Goal: Transaction & Acquisition: Purchase product/service

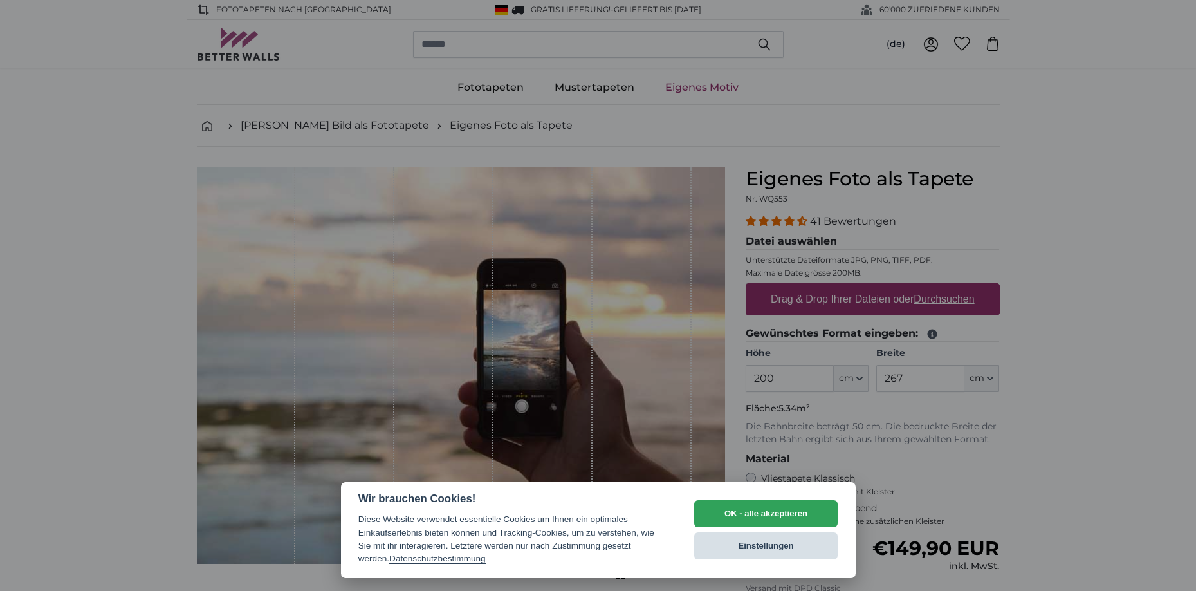
click at [786, 544] on button "Einstellungen" at bounding box center [766, 545] width 144 height 27
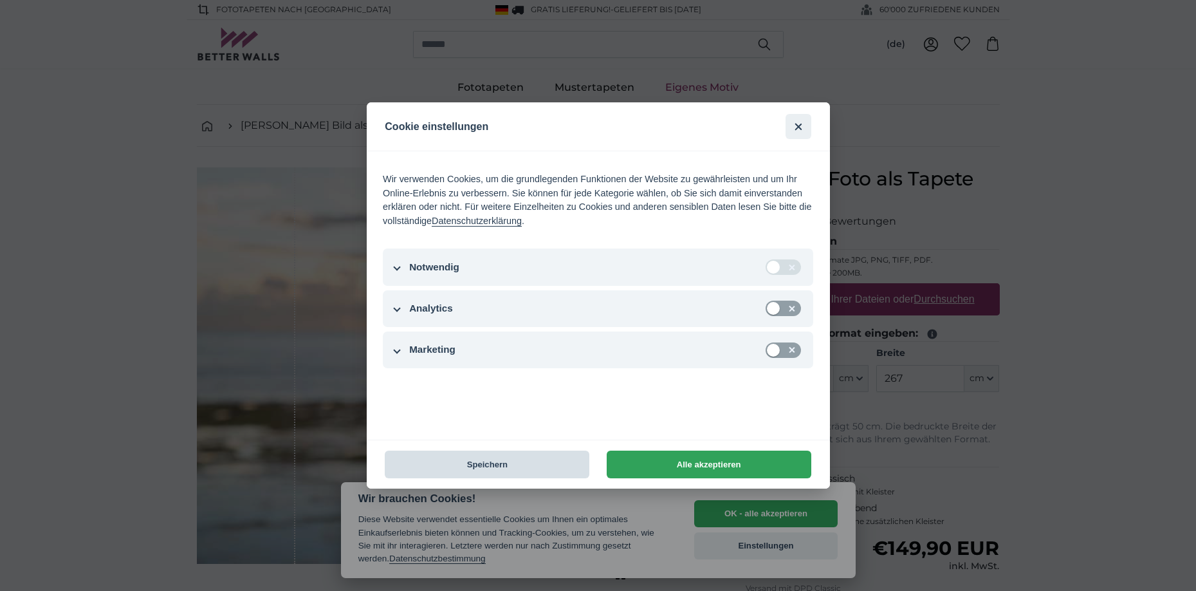
click at [523, 463] on button "Speichern" at bounding box center [487, 464] width 205 height 28
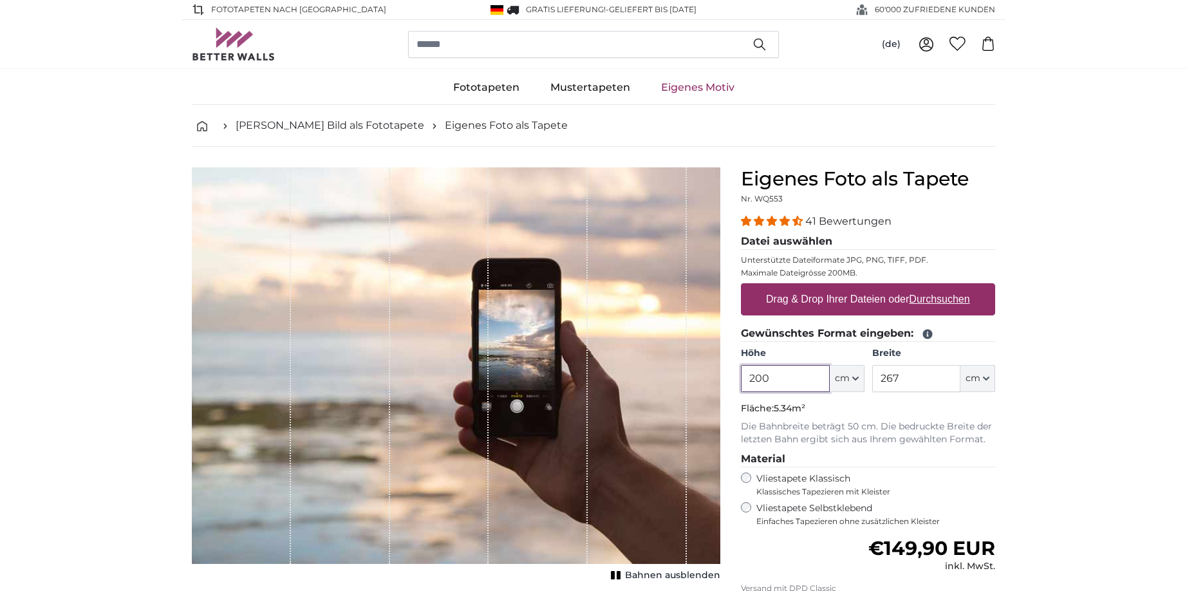
click at [810, 380] on input "200" at bounding box center [785, 378] width 88 height 27
type input "250"
click at [901, 373] on input "267" at bounding box center [916, 378] width 88 height 27
click at [910, 377] on input "267" at bounding box center [916, 378] width 88 height 27
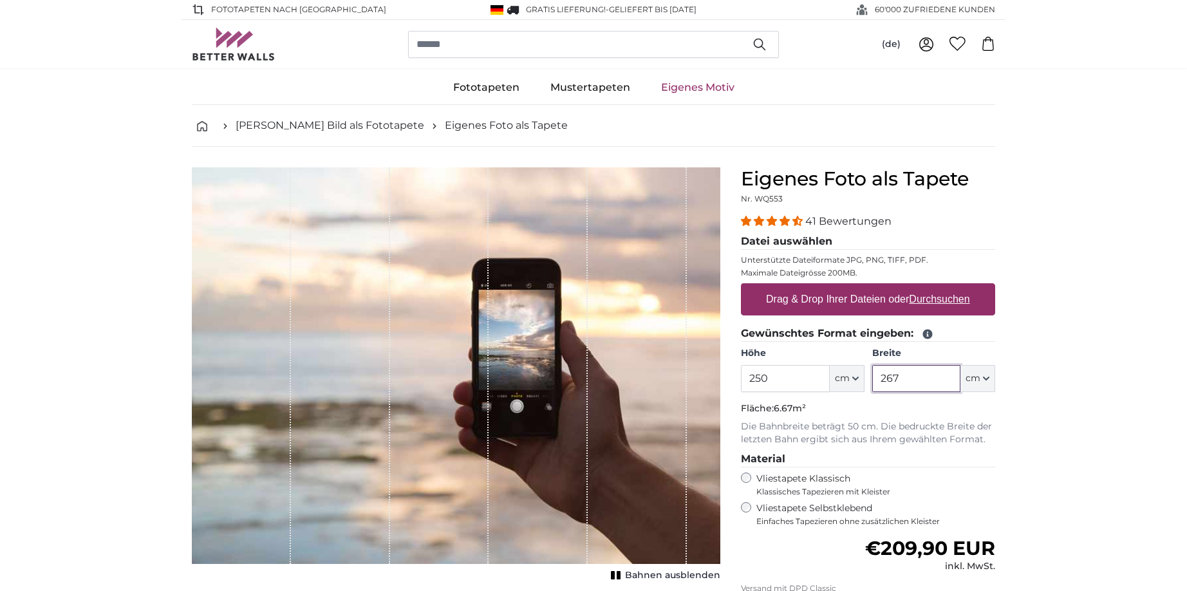
click at [910, 377] on input "267" at bounding box center [916, 378] width 88 height 27
type input "350"
